Goal: Navigation & Orientation: Find specific page/section

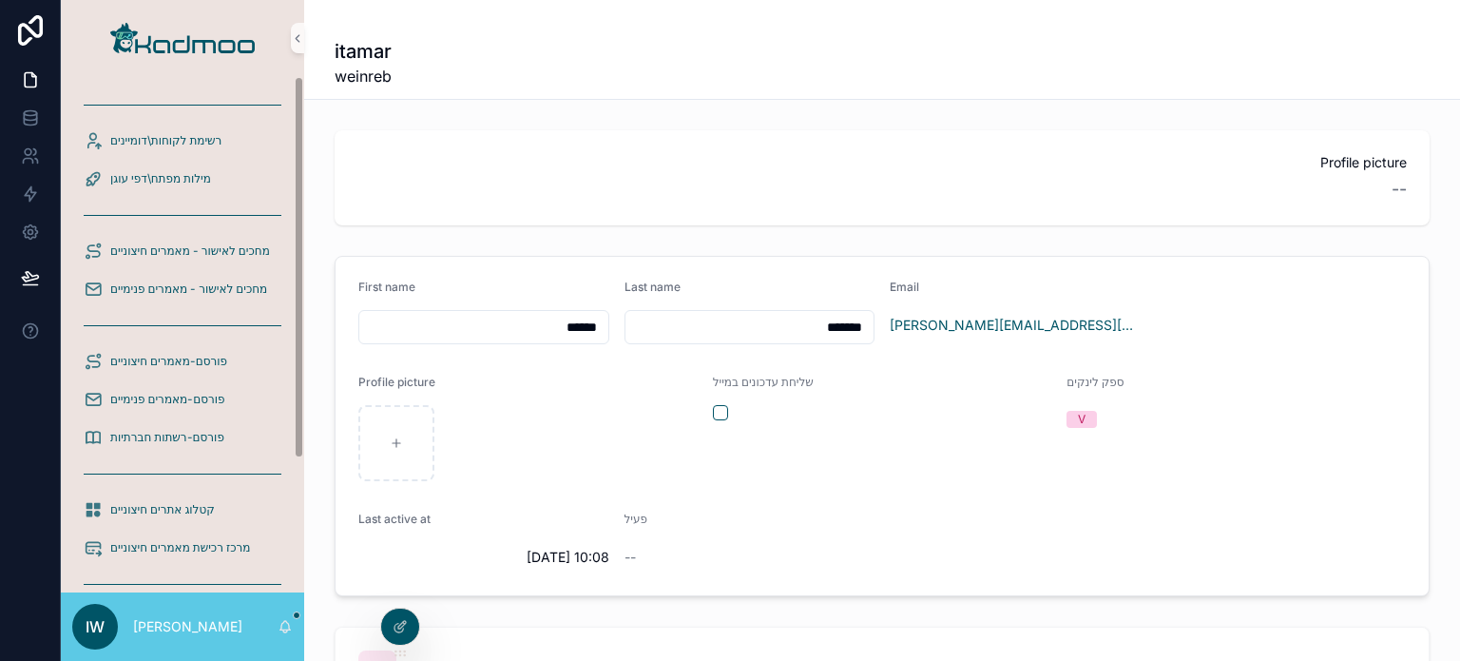
scroll to position [179, 0]
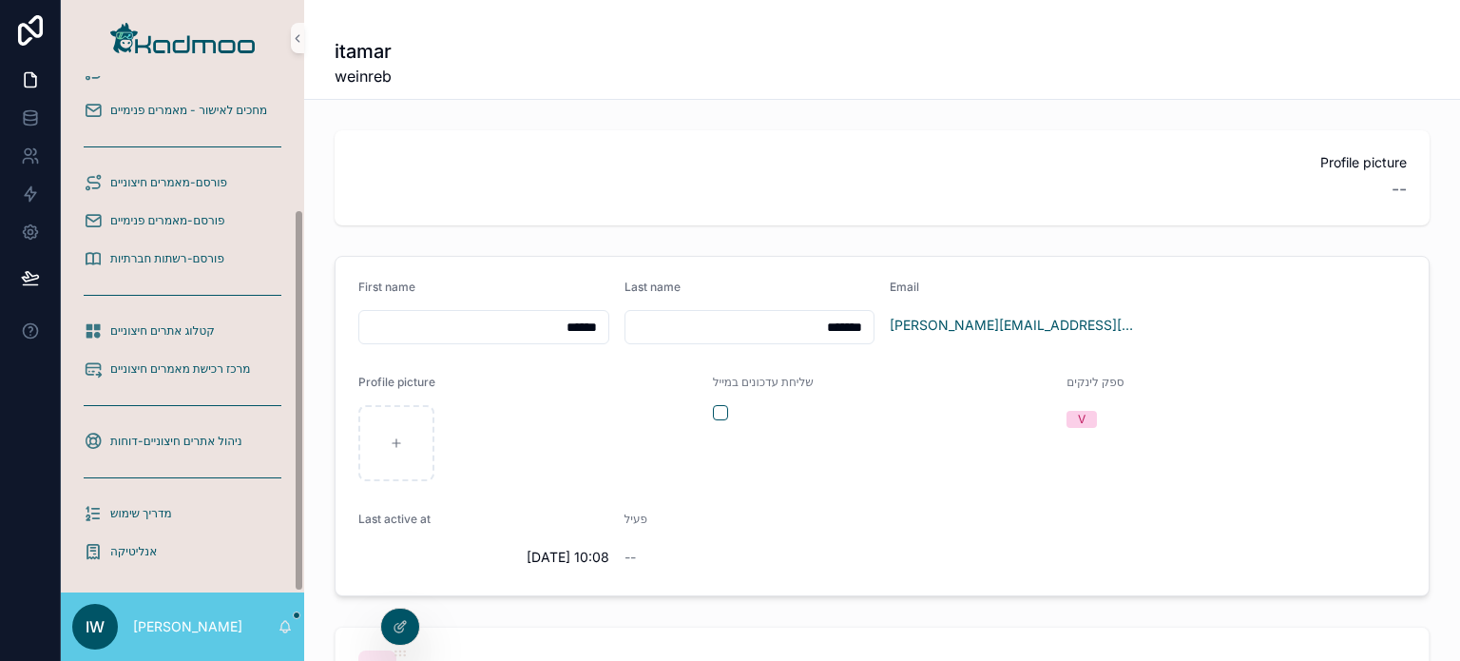
drag, startPoint x: 299, startPoint y: 340, endPoint x: 335, endPoint y: 610, distance: 272.2
click at [335, 610] on div "רשימת לקוחות\דומיינים מילות מפתח\דפי עוגן מחכים לאישור - מאמרים חיצוניים מחכים …" at bounding box center [760, 330] width 1399 height 661
click at [182, 440] on span "ניהול אתרים חיצוניים-דוחות" at bounding box center [176, 440] width 132 height 15
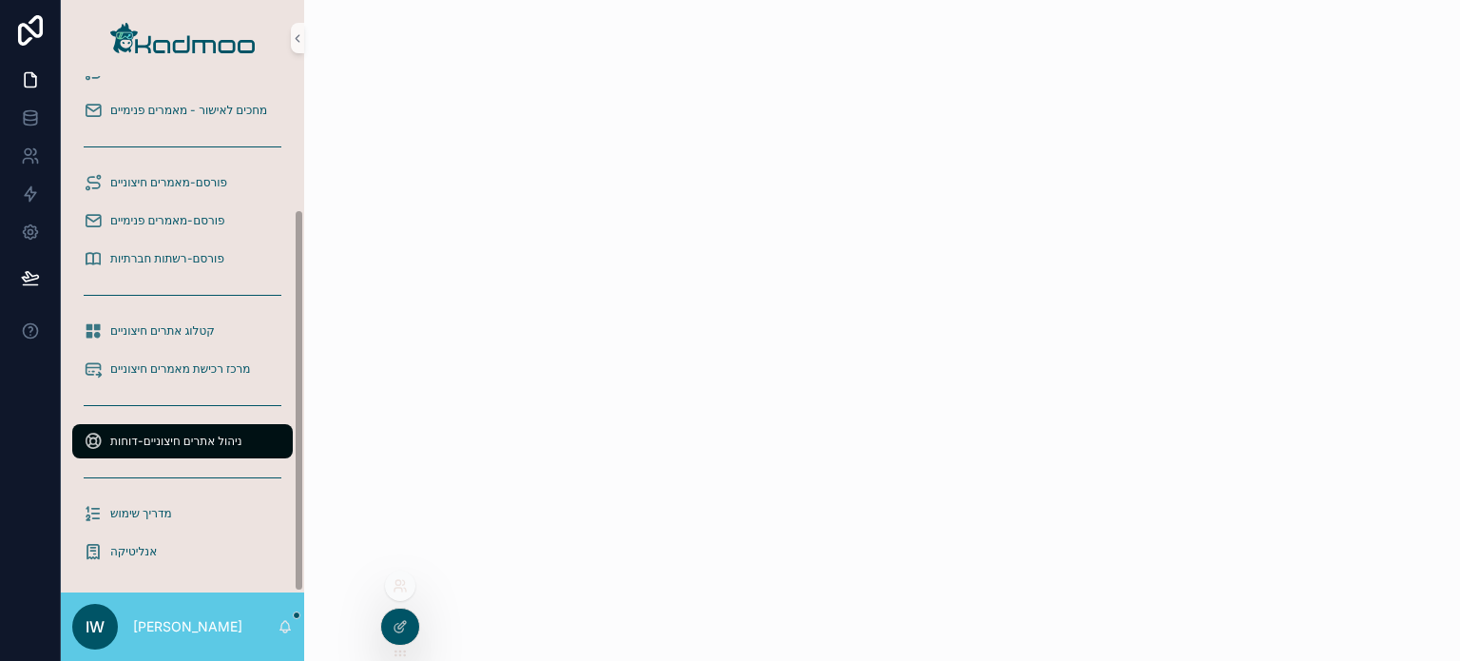
click at [401, 580] on icon at bounding box center [400, 585] width 15 height 15
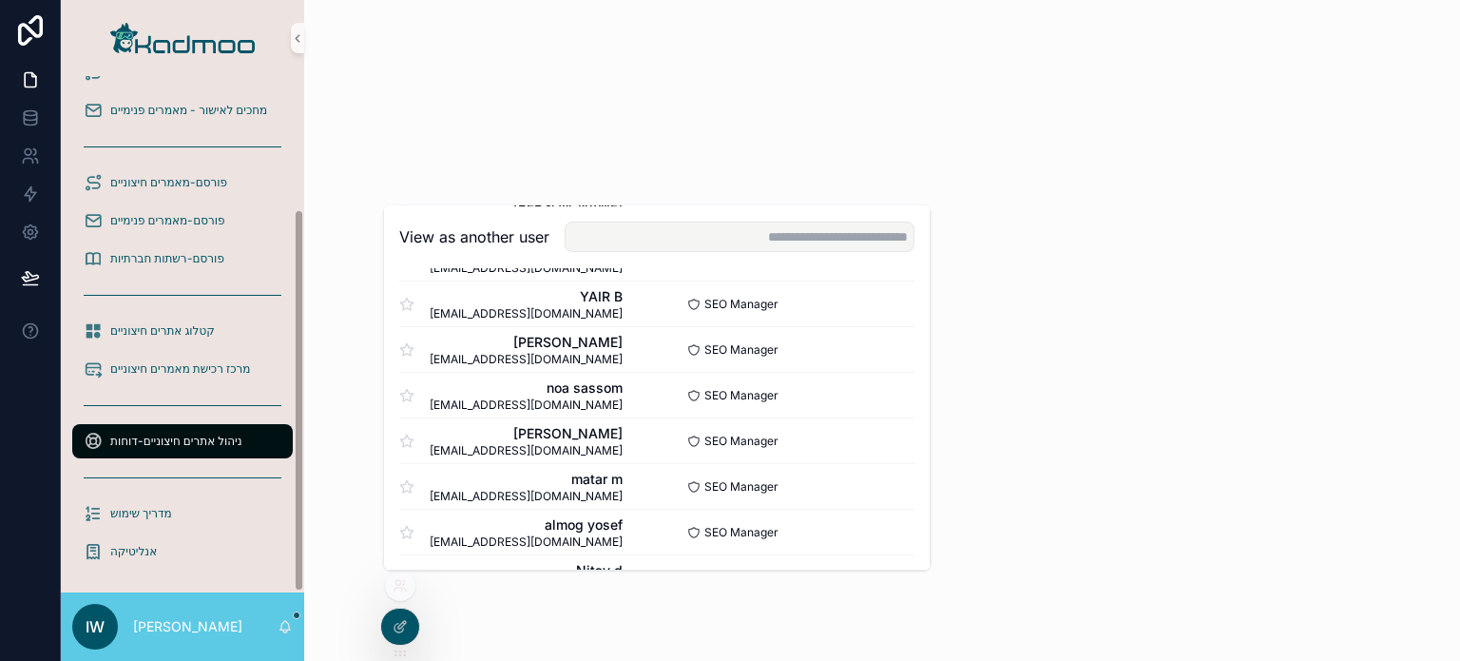
scroll to position [379, 0]
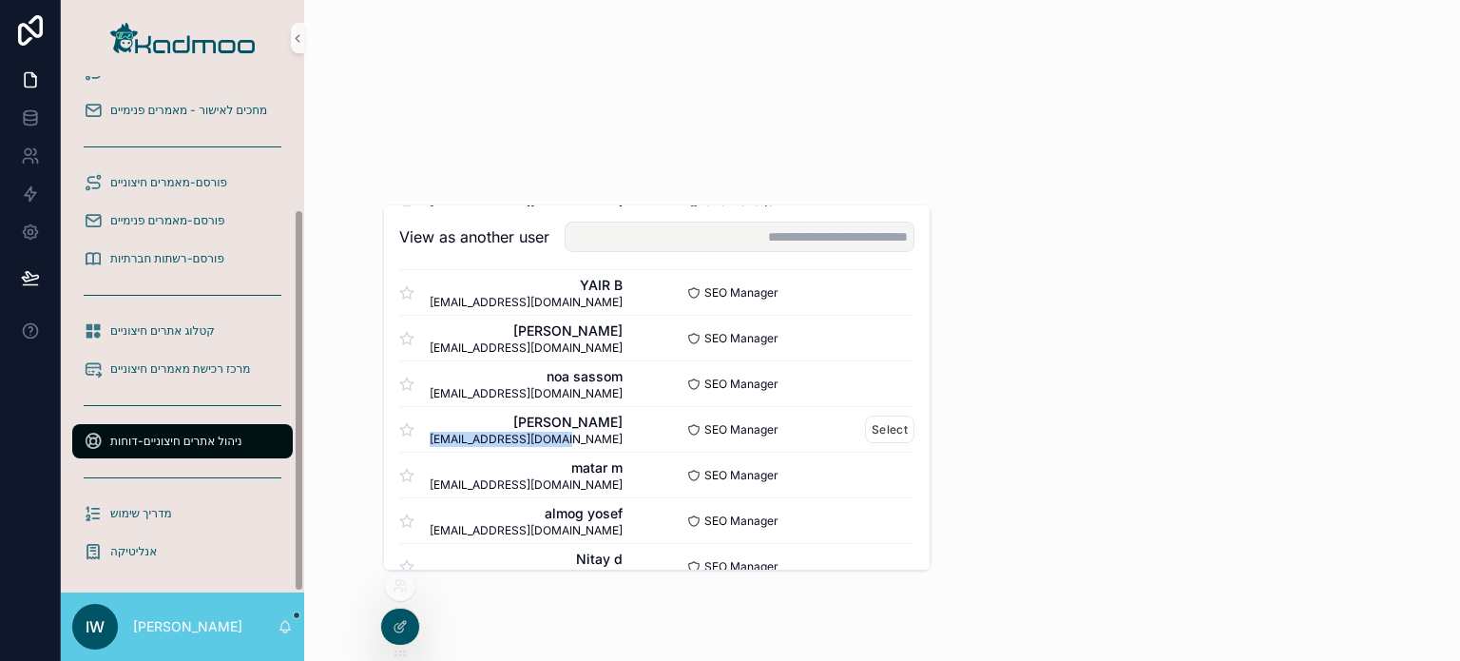
copy span "[EMAIL_ADDRESS][DOMAIN_NAME]"
drag, startPoint x: 574, startPoint y: 443, endPoint x: 430, endPoint y: 438, distance: 144.5
click at [430, 438] on div "[PERSON_NAME] [EMAIL_ADDRESS][DOMAIN_NAME]" at bounding box center [528, 429] width 258 height 34
